Goal: Find specific page/section

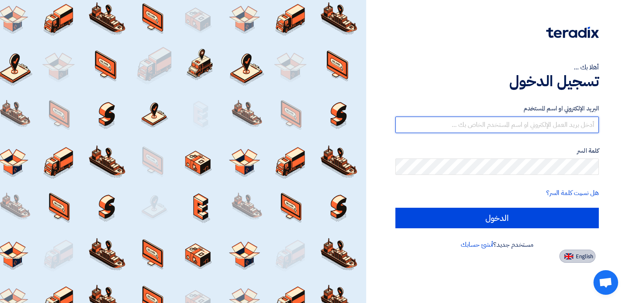
type input "[EMAIL_ADDRESS][DOMAIN_NAME]"
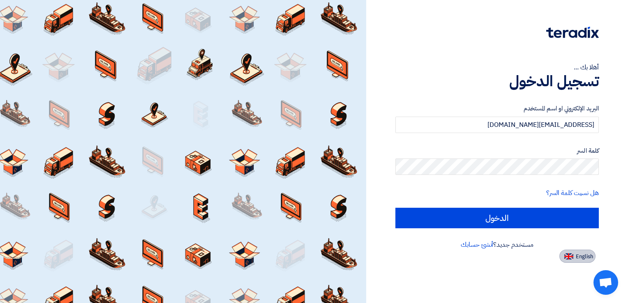
click at [568, 252] on button "English" at bounding box center [577, 256] width 36 height 13
type input "Sign in"
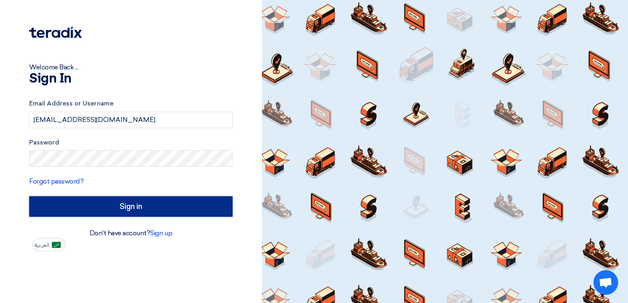
click at [144, 199] on input "Sign in" at bounding box center [130, 206] width 203 height 21
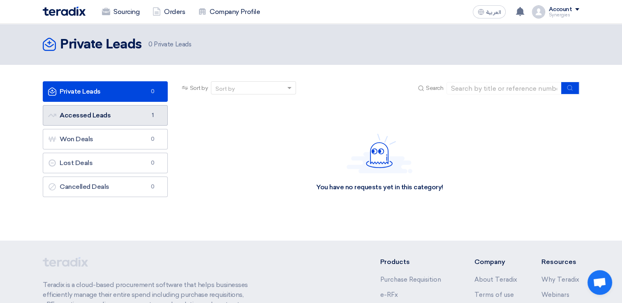
click at [106, 120] on link "Accessed Leads Accessed Leads 1" at bounding box center [105, 115] width 125 height 21
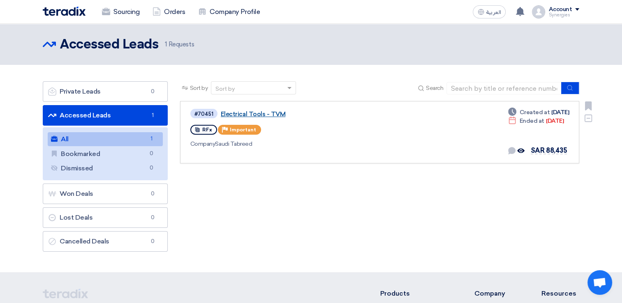
click at [246, 115] on link "Electrical Tools - TVM" at bounding box center [324, 114] width 206 height 7
